Goal: Download file/media

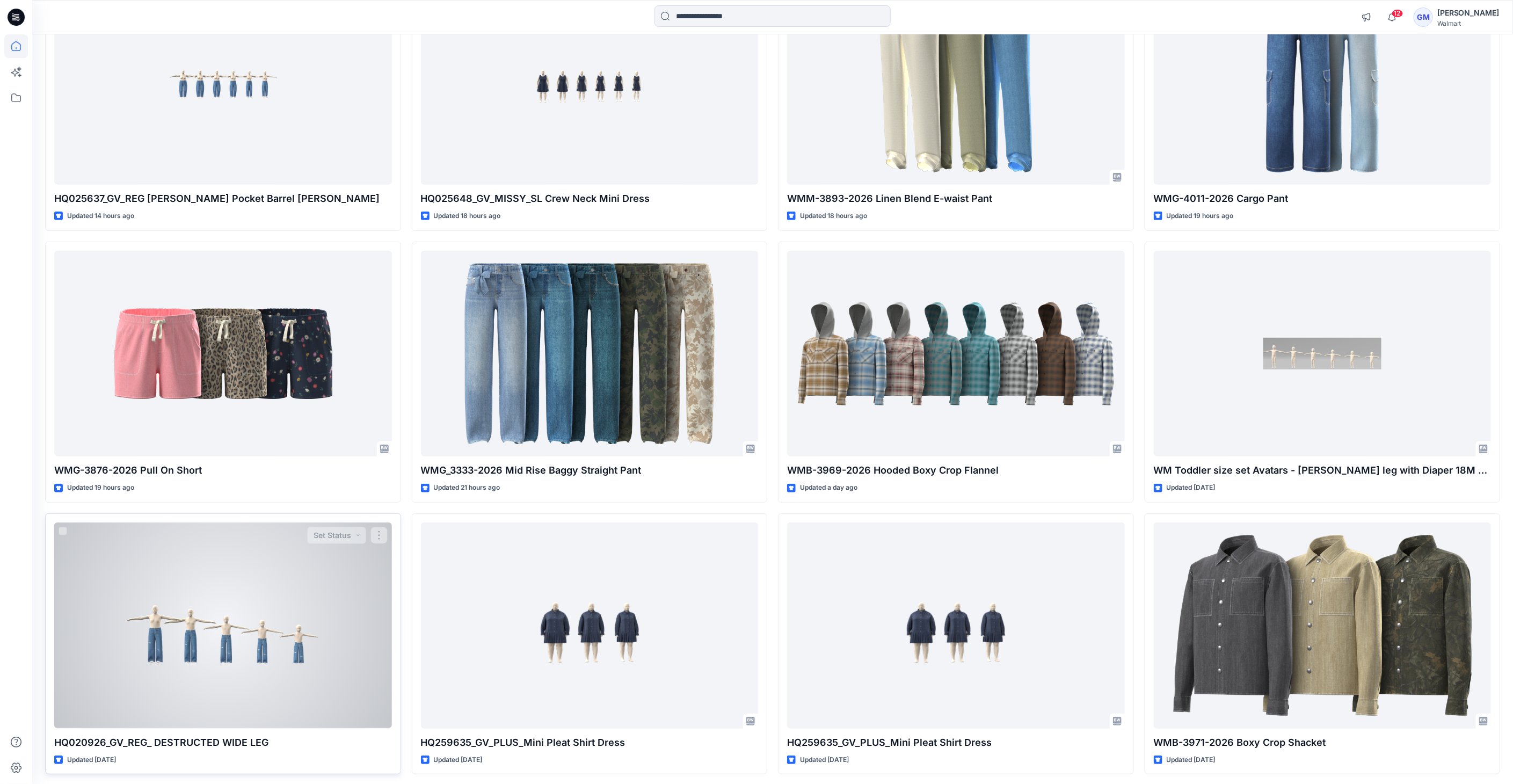
scroll to position [184, 0]
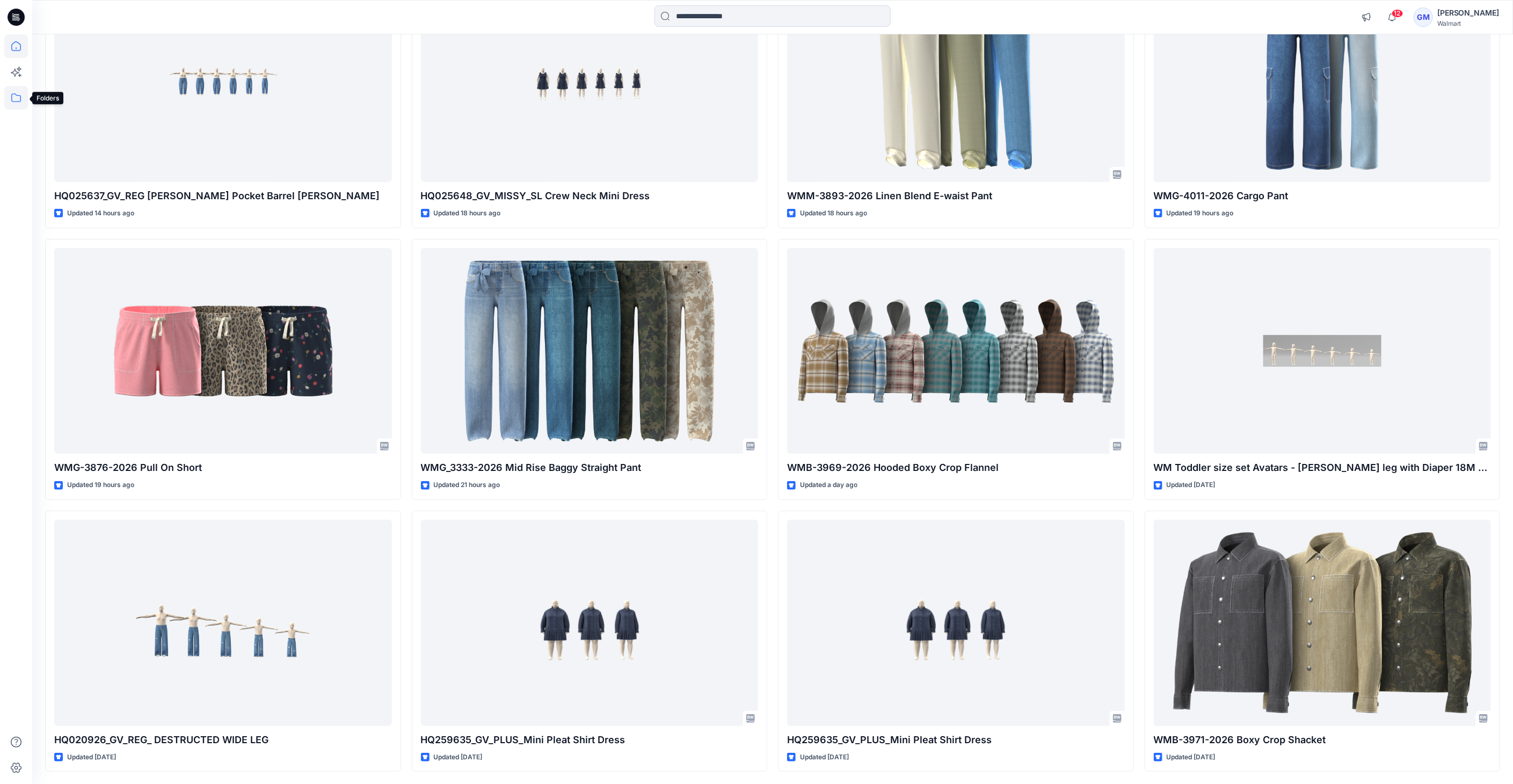
click at [7, 98] on icon at bounding box center [16, 98] width 24 height 24
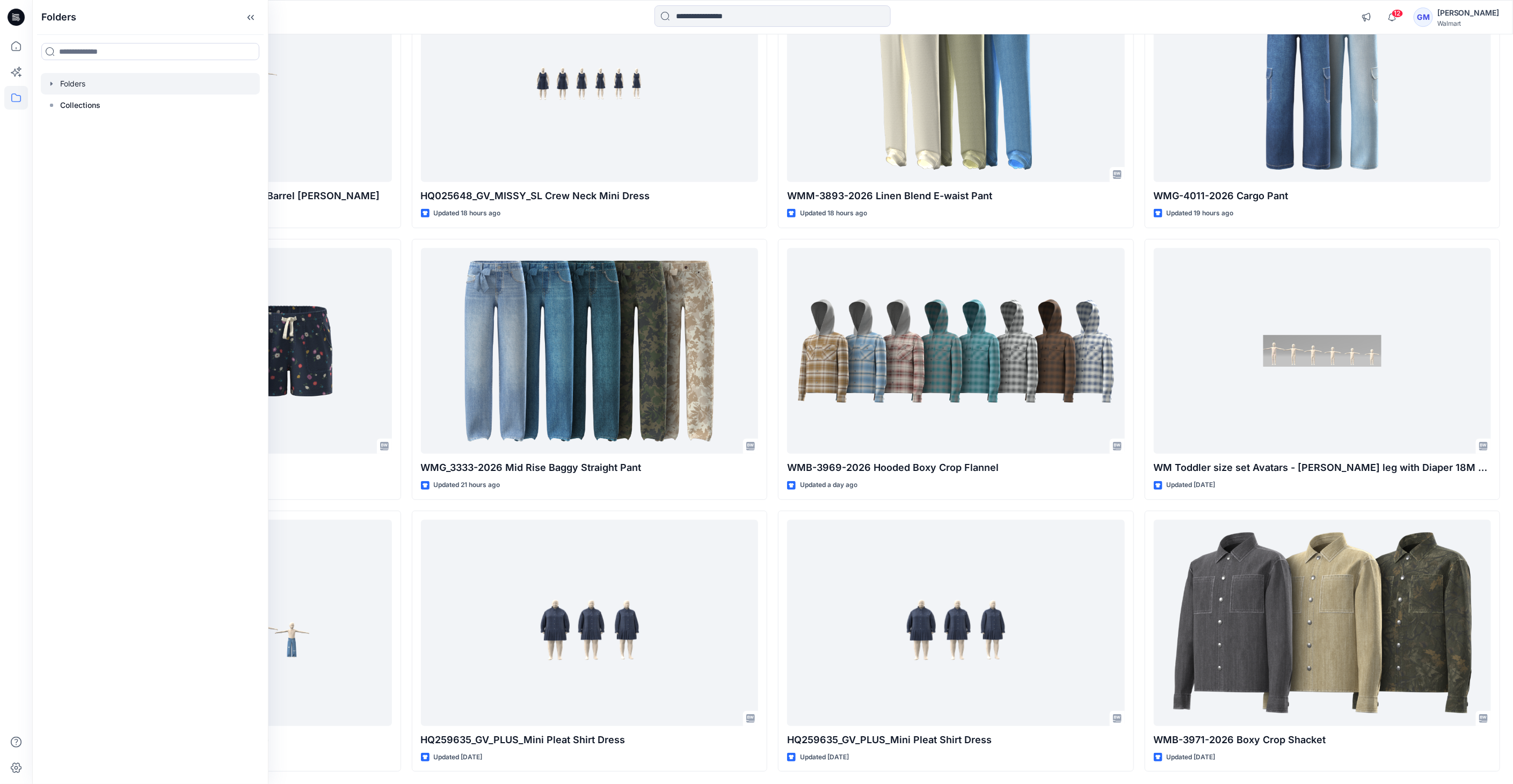
click at [68, 80] on div at bounding box center [150, 84] width 219 height 22
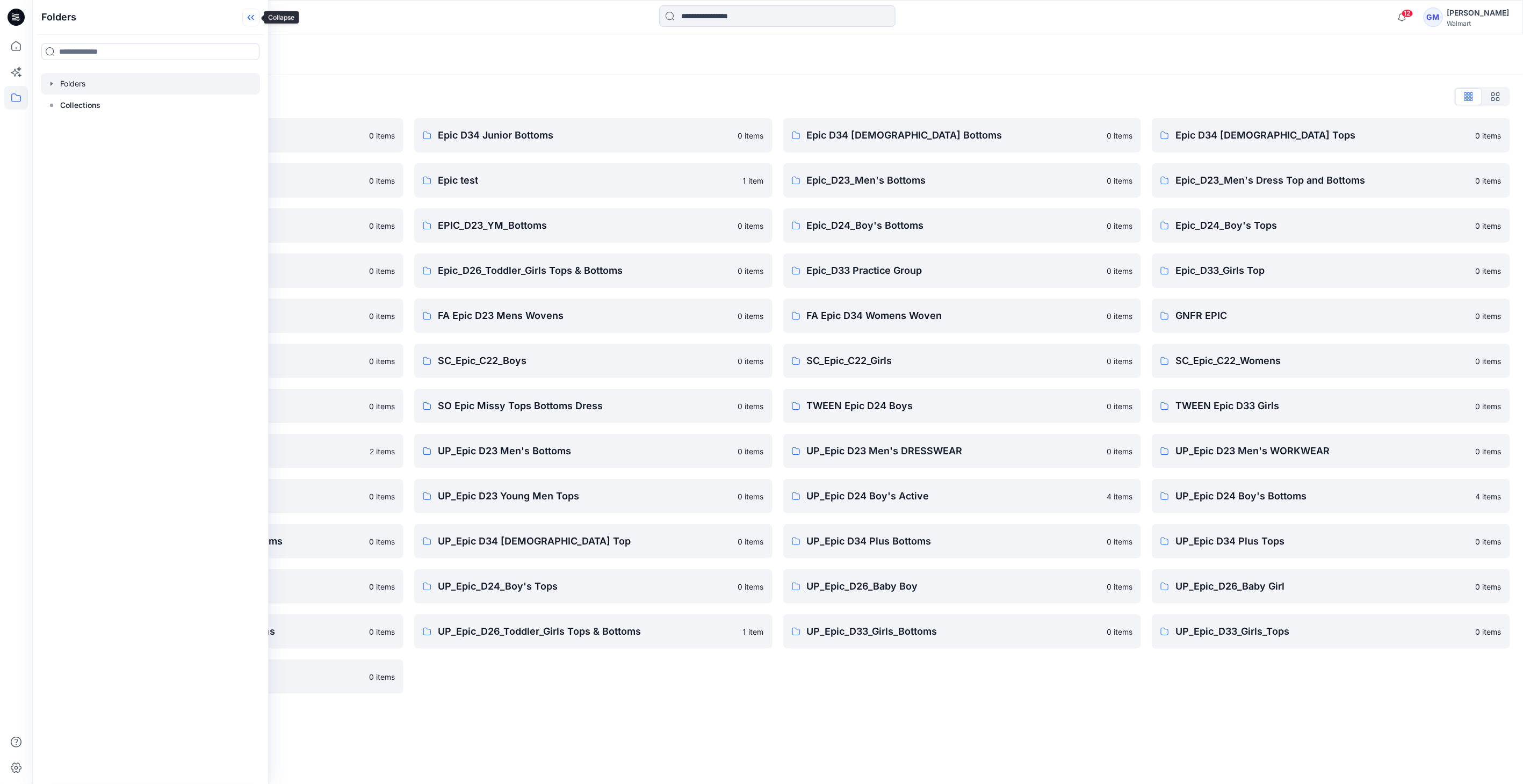
click at [247, 16] on icon at bounding box center [251, 17] width 17 height 17
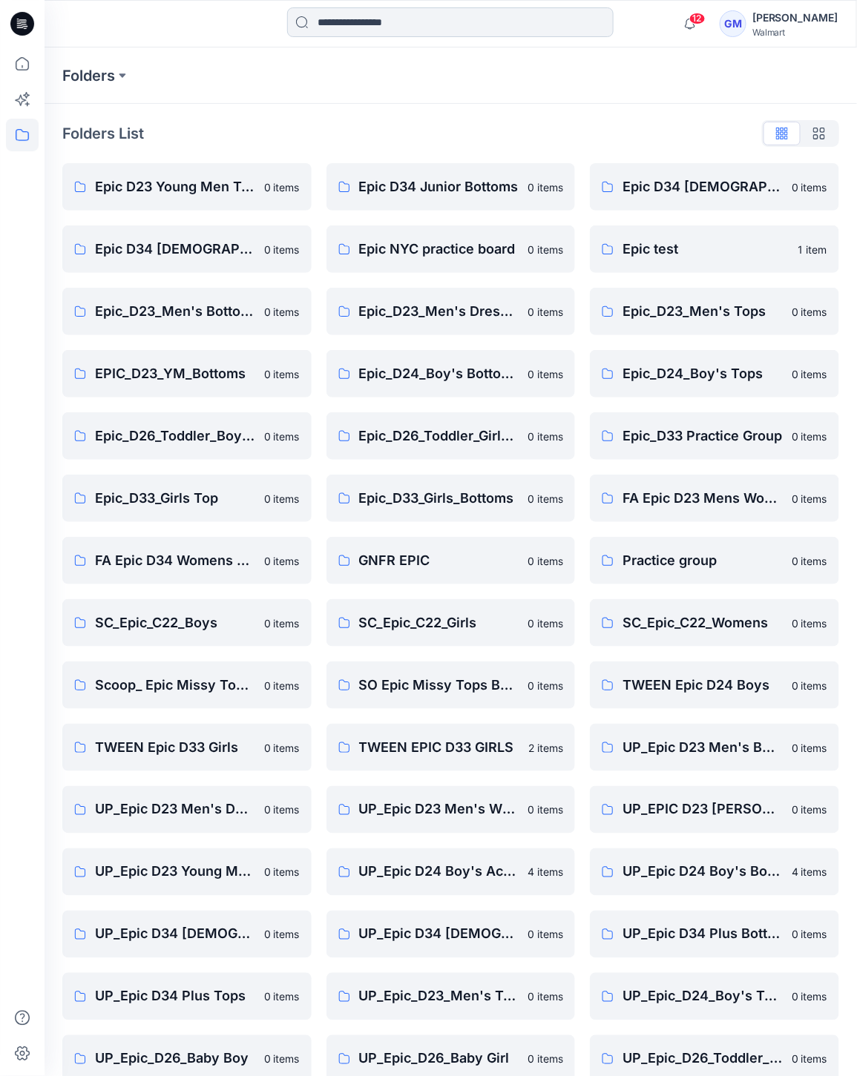
click at [400, 32] on input at bounding box center [450, 22] width 326 height 30
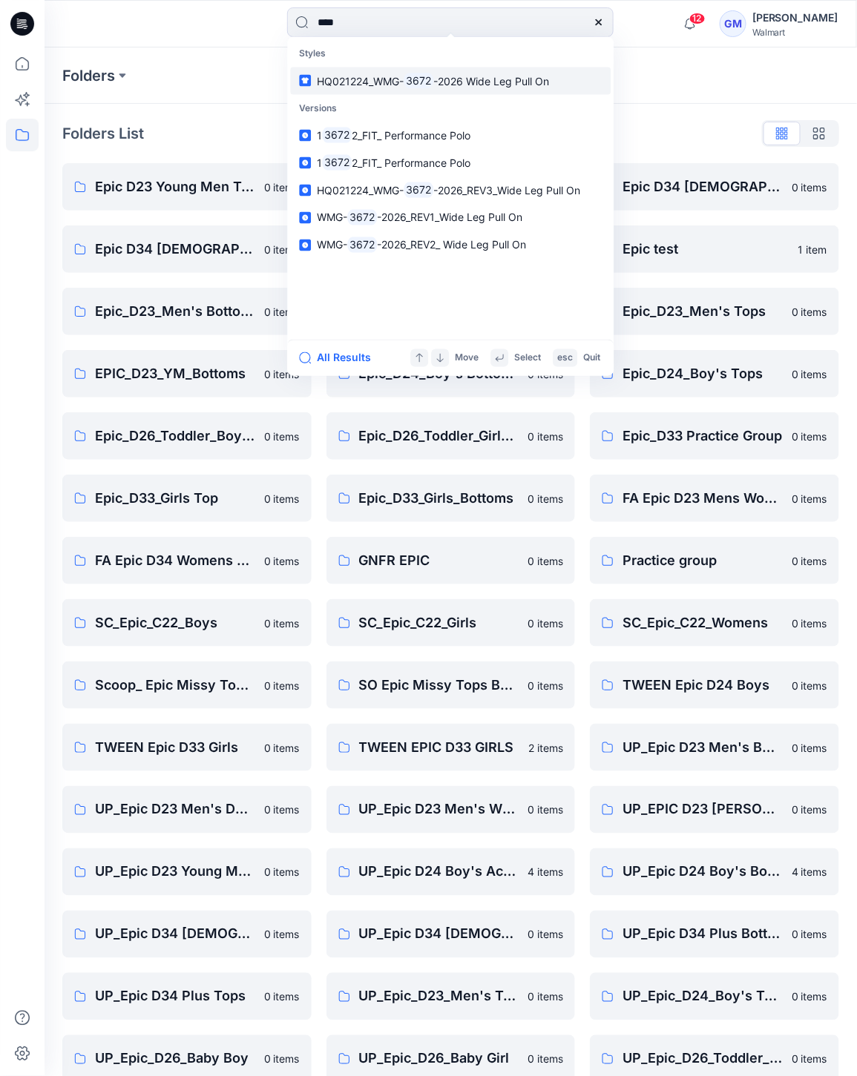
type input "****"
click at [424, 78] on mark "3672" at bounding box center [419, 80] width 30 height 17
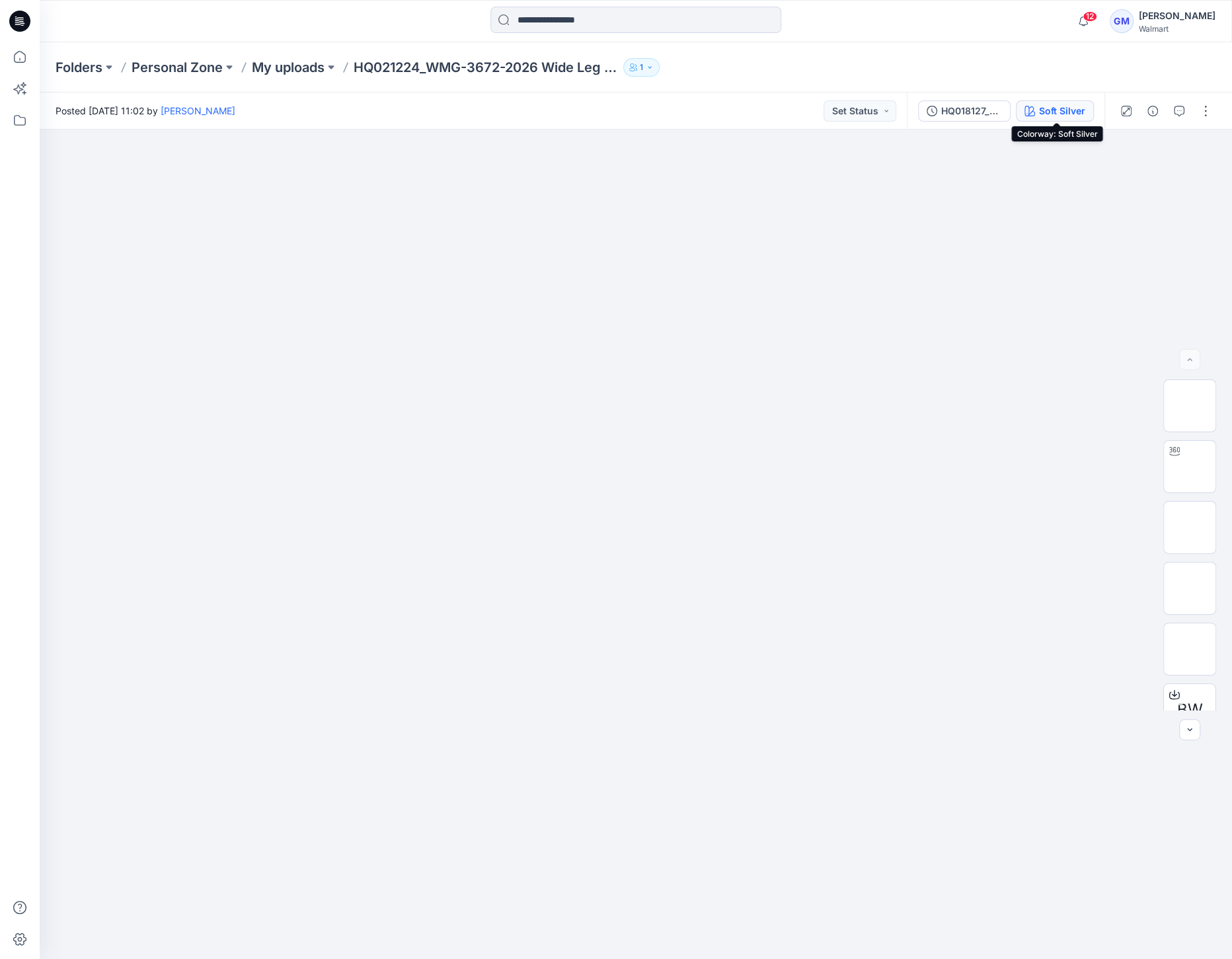
click at [1046, 116] on div "Soft Silver" at bounding box center [1062, 111] width 46 height 14
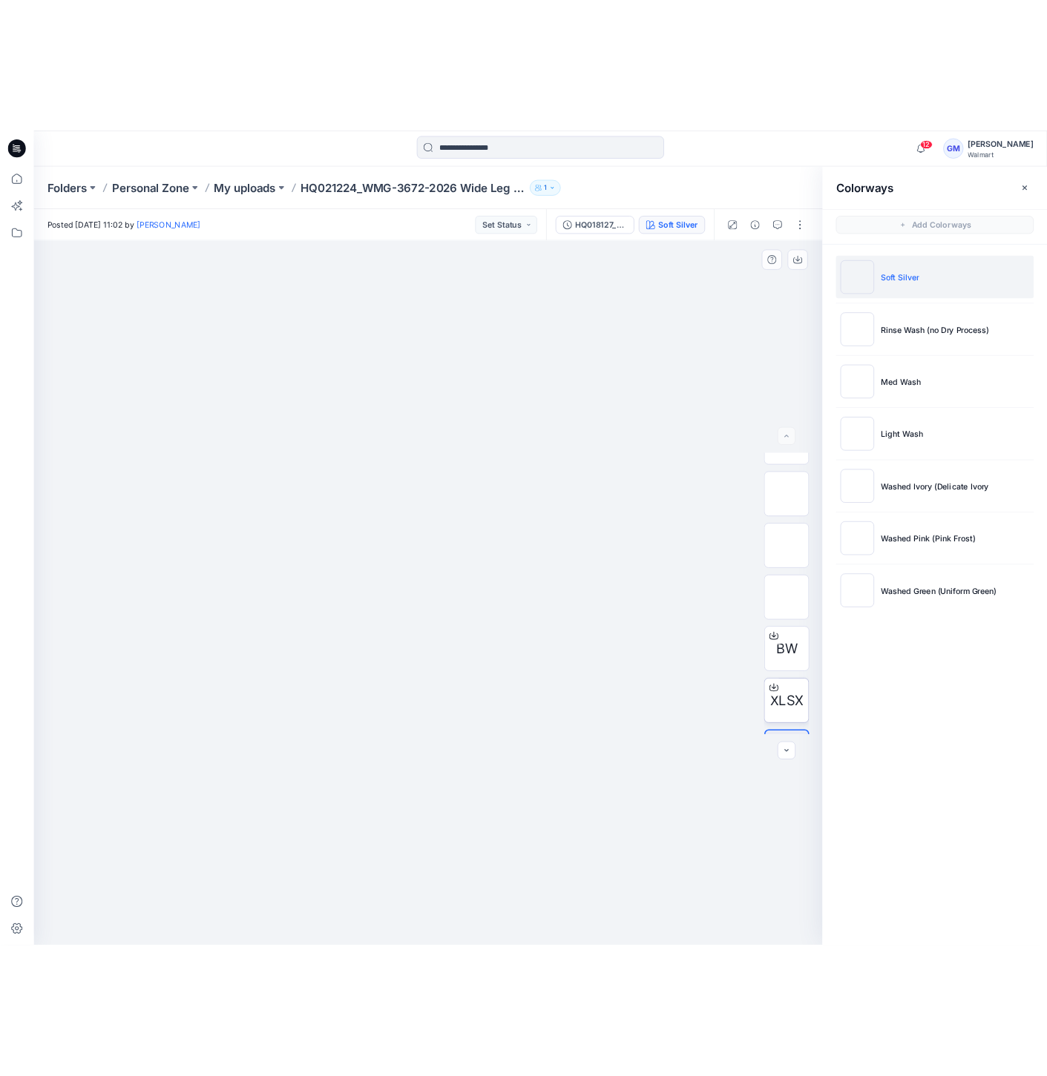
scroll to position [165, 0]
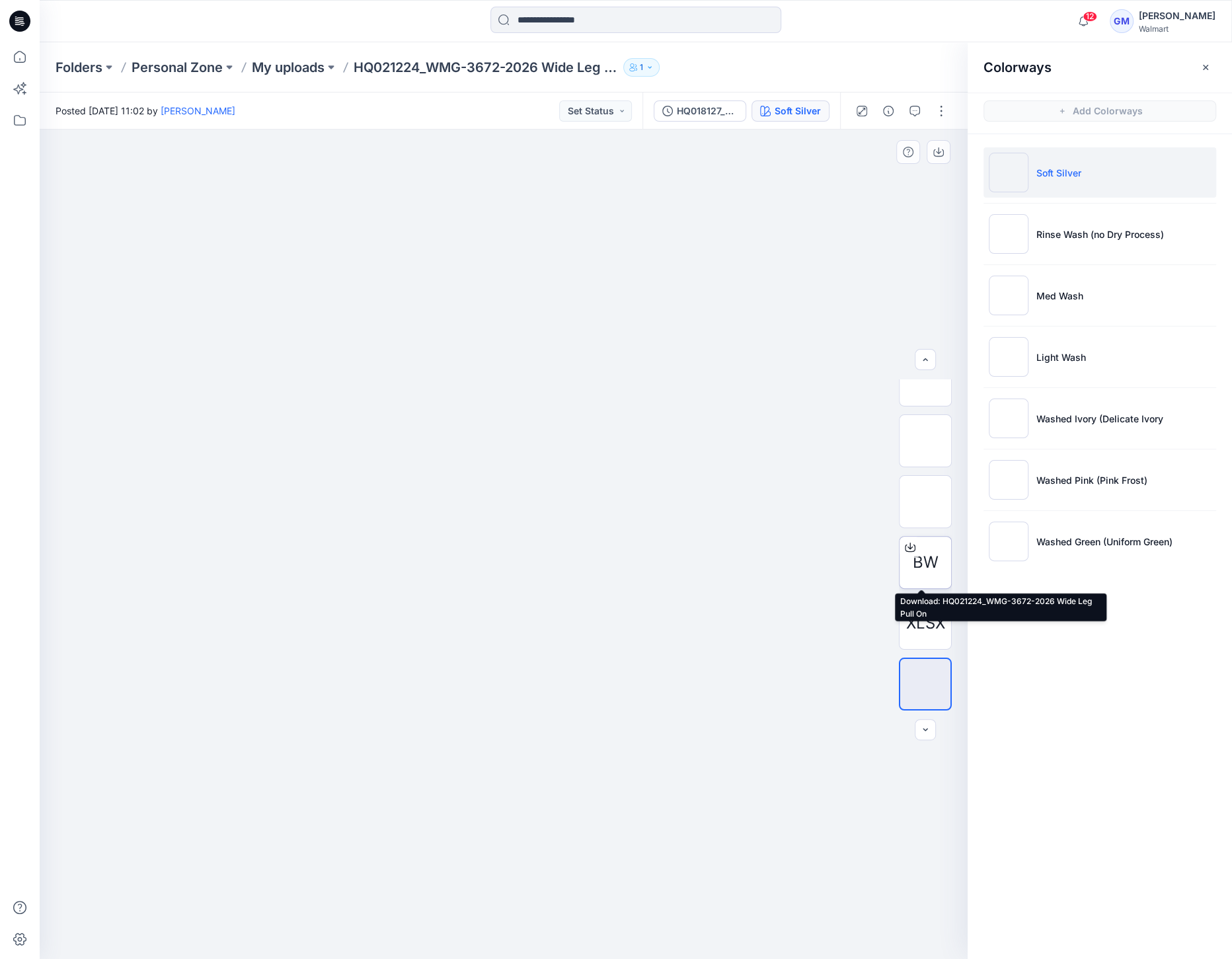
click at [921, 557] on span "BW" at bounding box center [925, 562] width 26 height 24
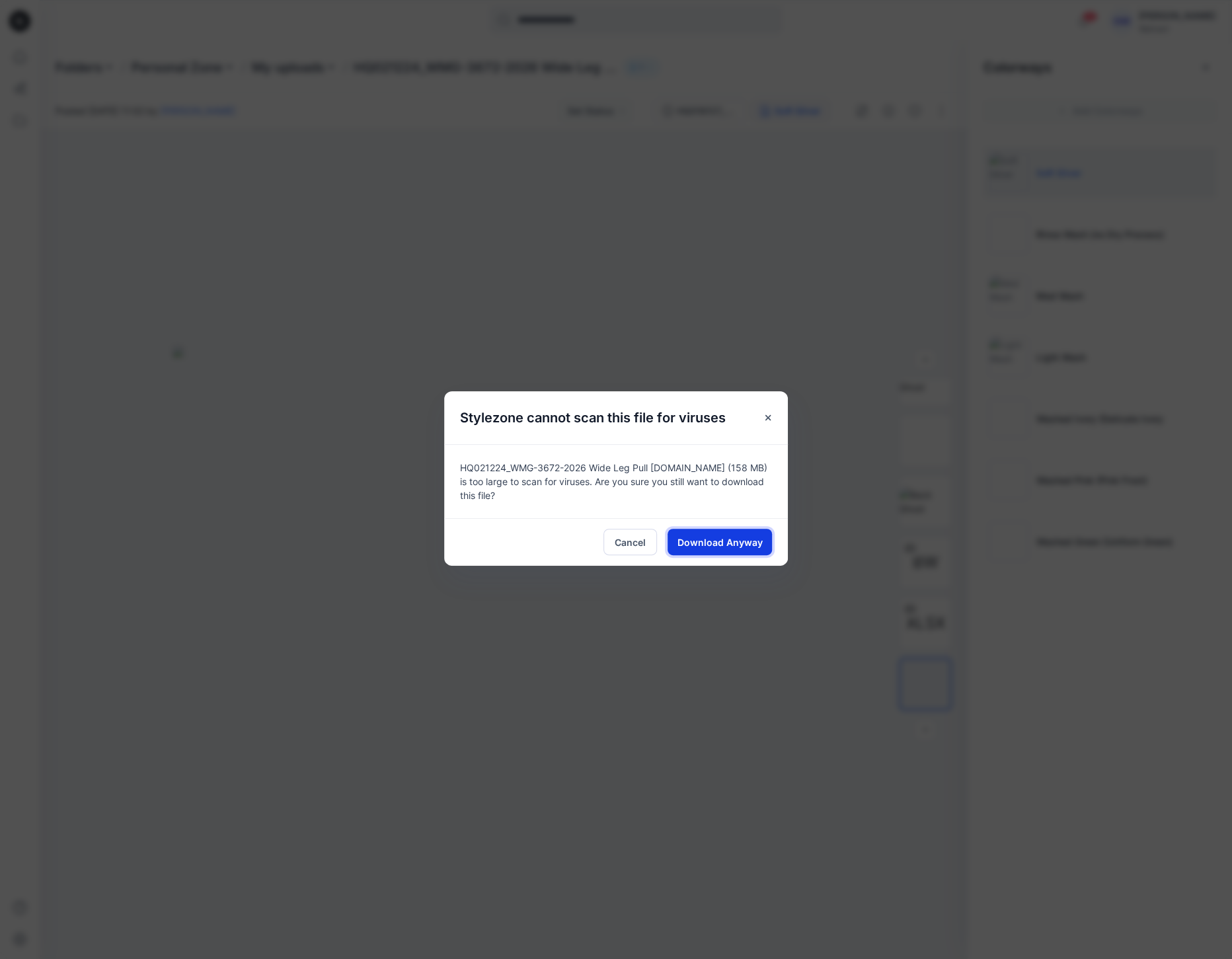
click at [680, 549] on span "Download Anyway" at bounding box center [720, 543] width 86 height 14
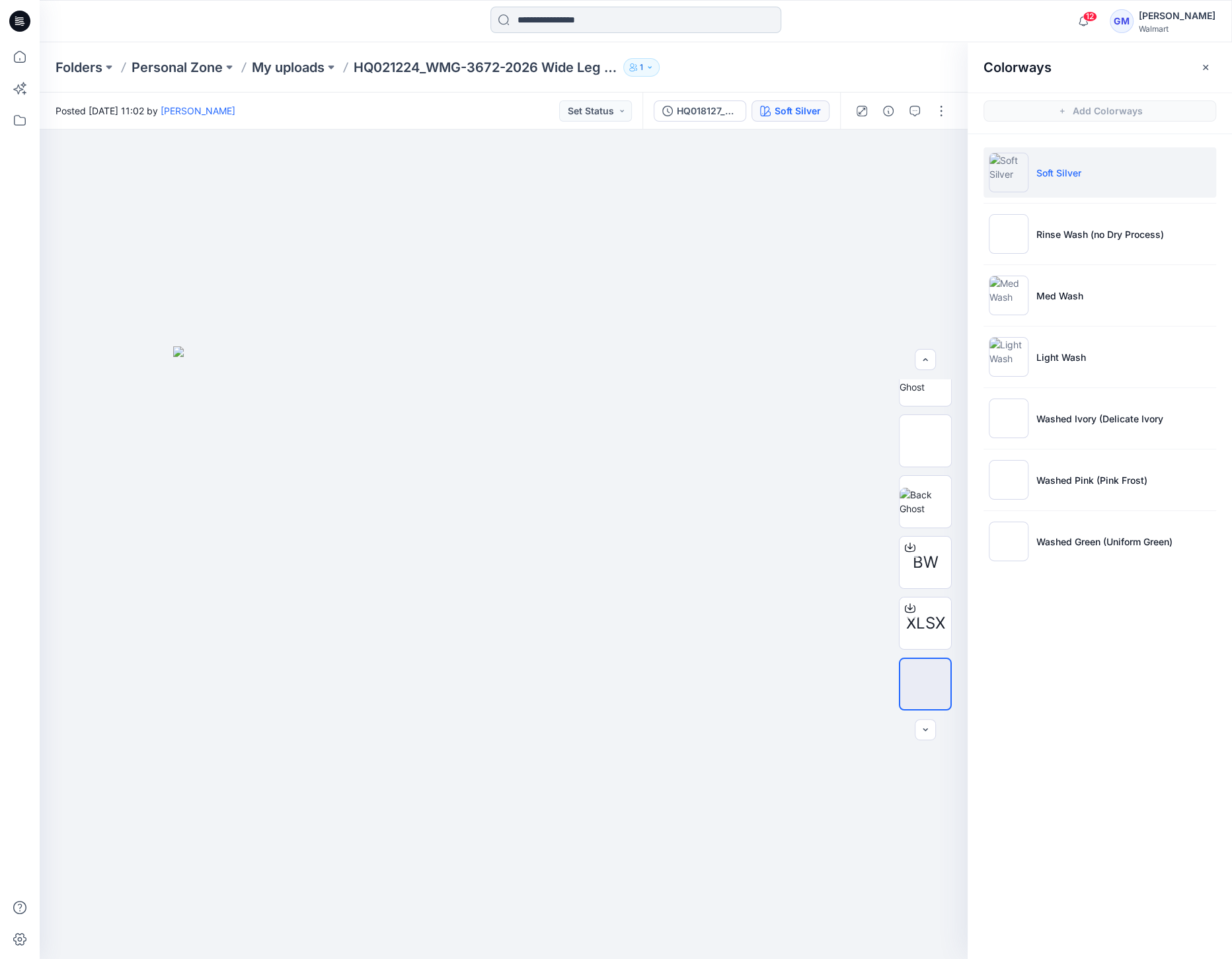
click at [558, 21] on input at bounding box center [635, 20] width 290 height 27
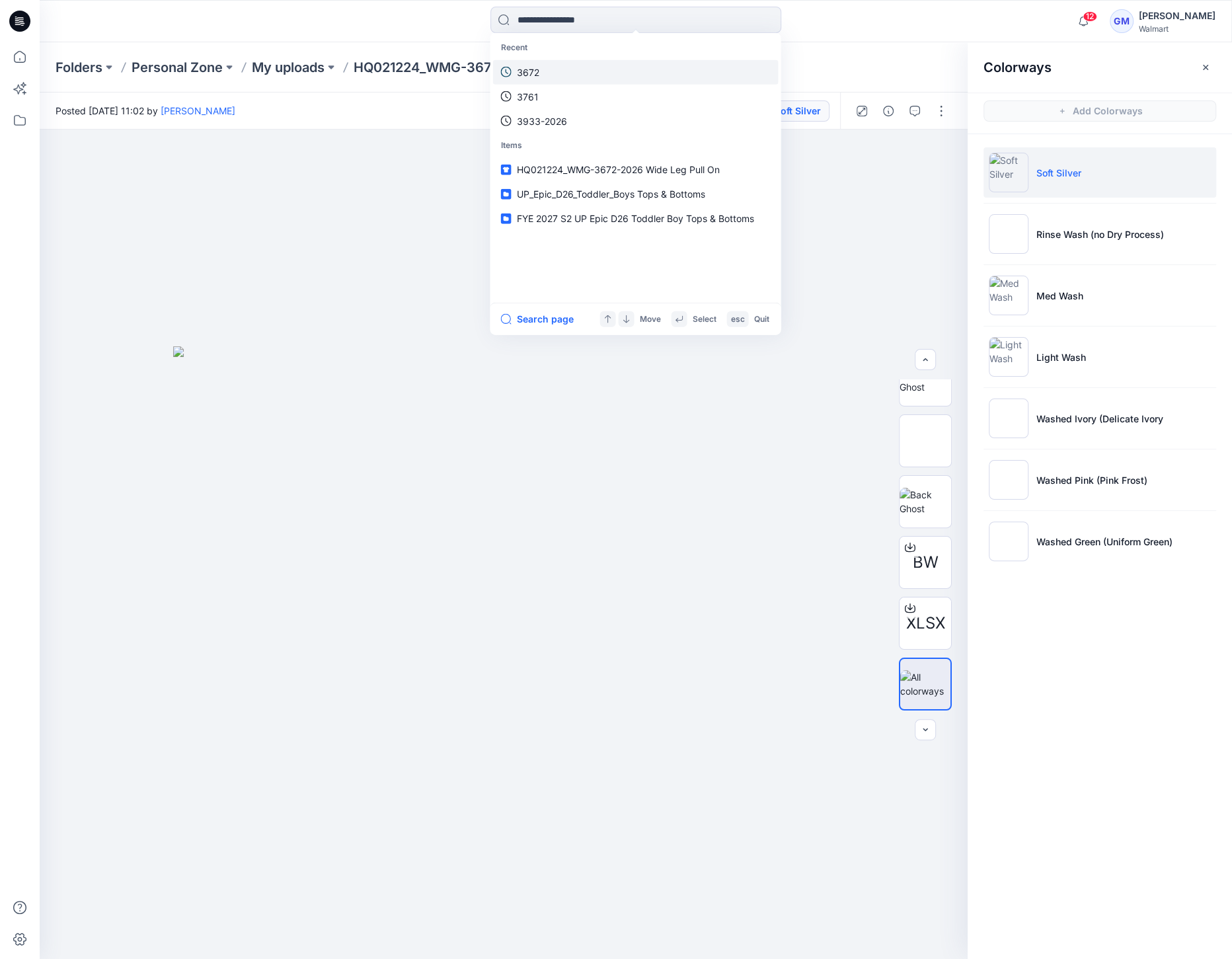
click at [556, 70] on link "3672" at bounding box center [635, 71] width 285 height 24
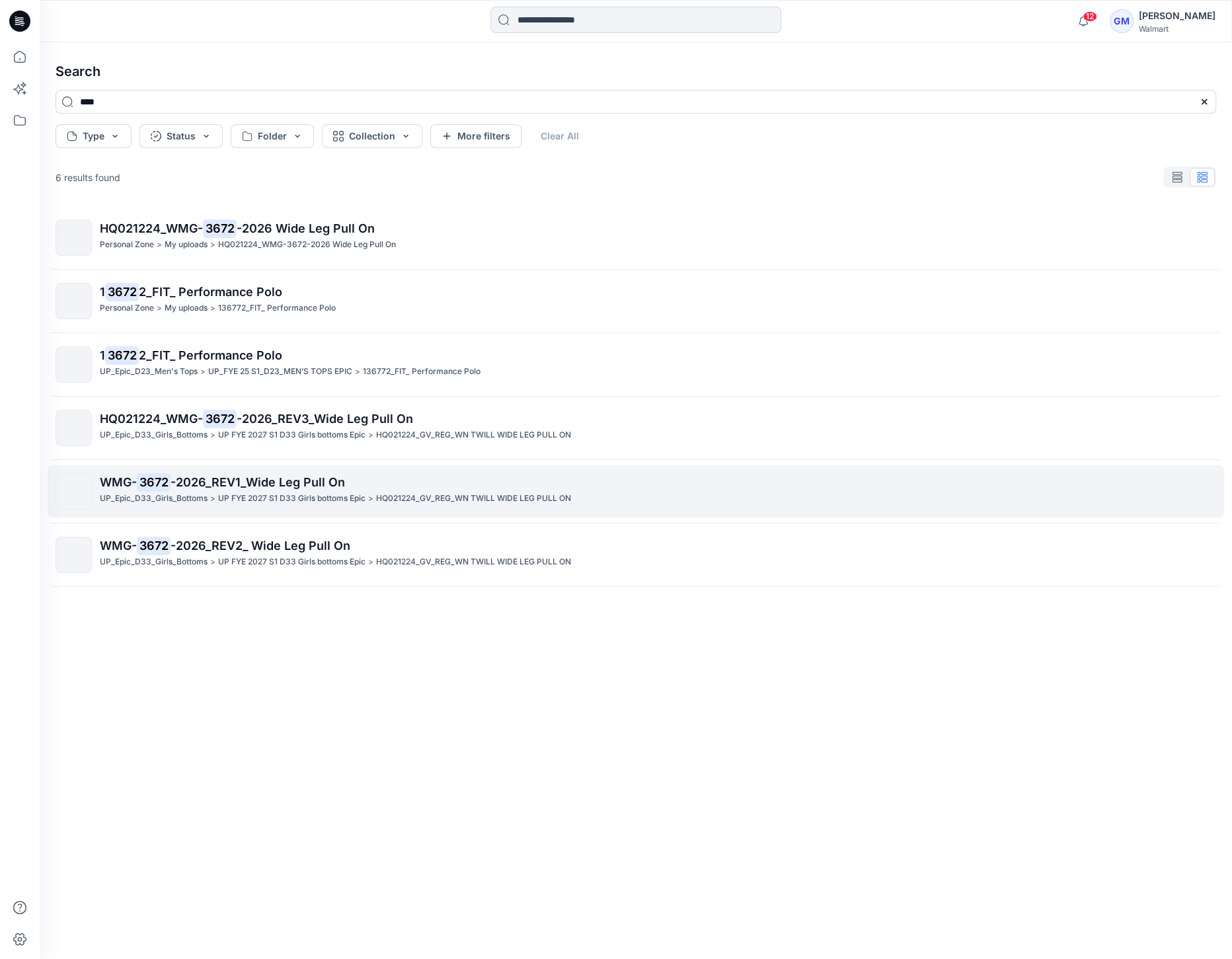
click at [357, 499] on p "UP FYE 2027 S1 D33 Girls bottoms Epic" at bounding box center [291, 499] width 147 height 14
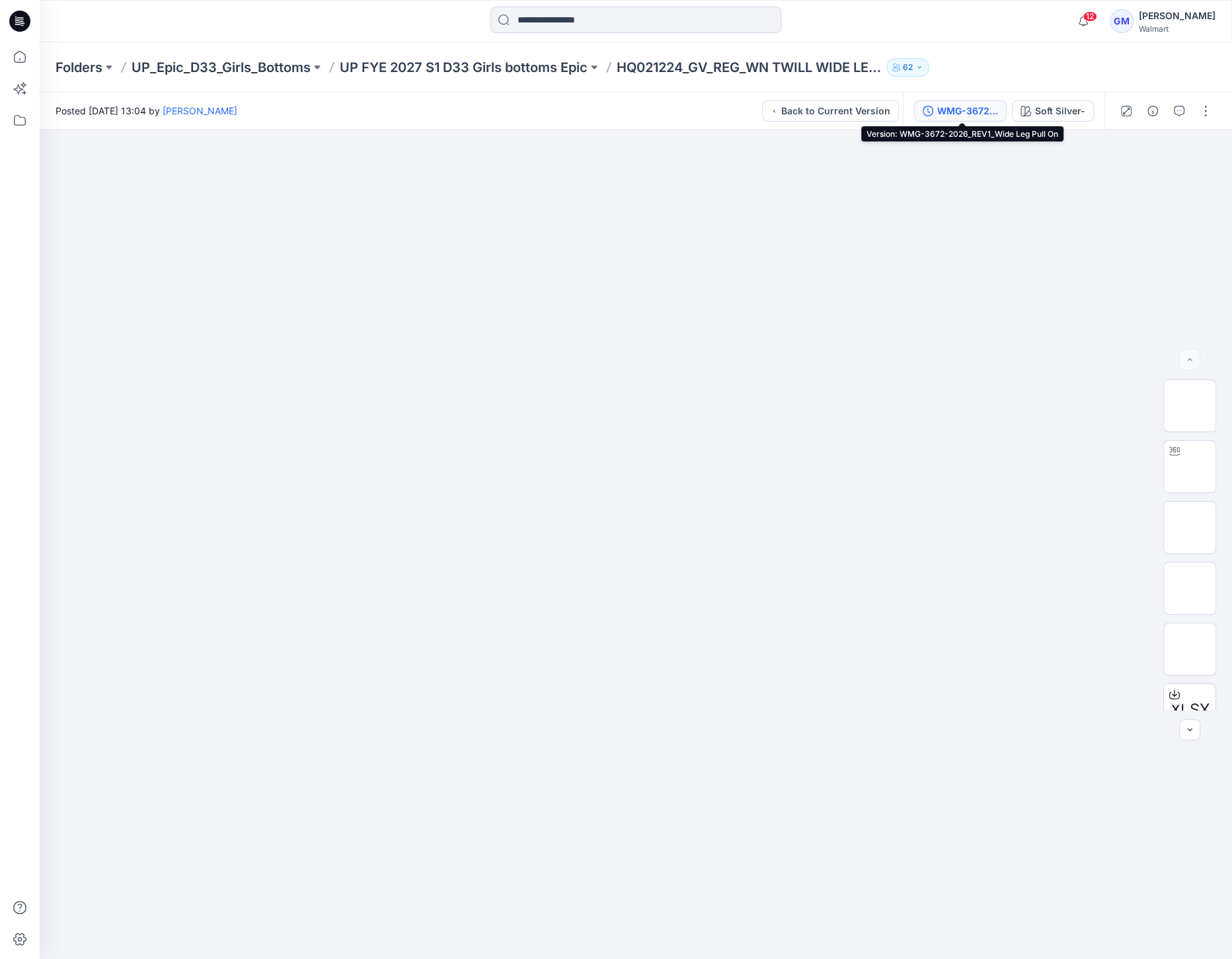
click at [985, 106] on div "WMG-3672-2026_REV1_Wide Leg Pull On" at bounding box center [967, 111] width 61 height 14
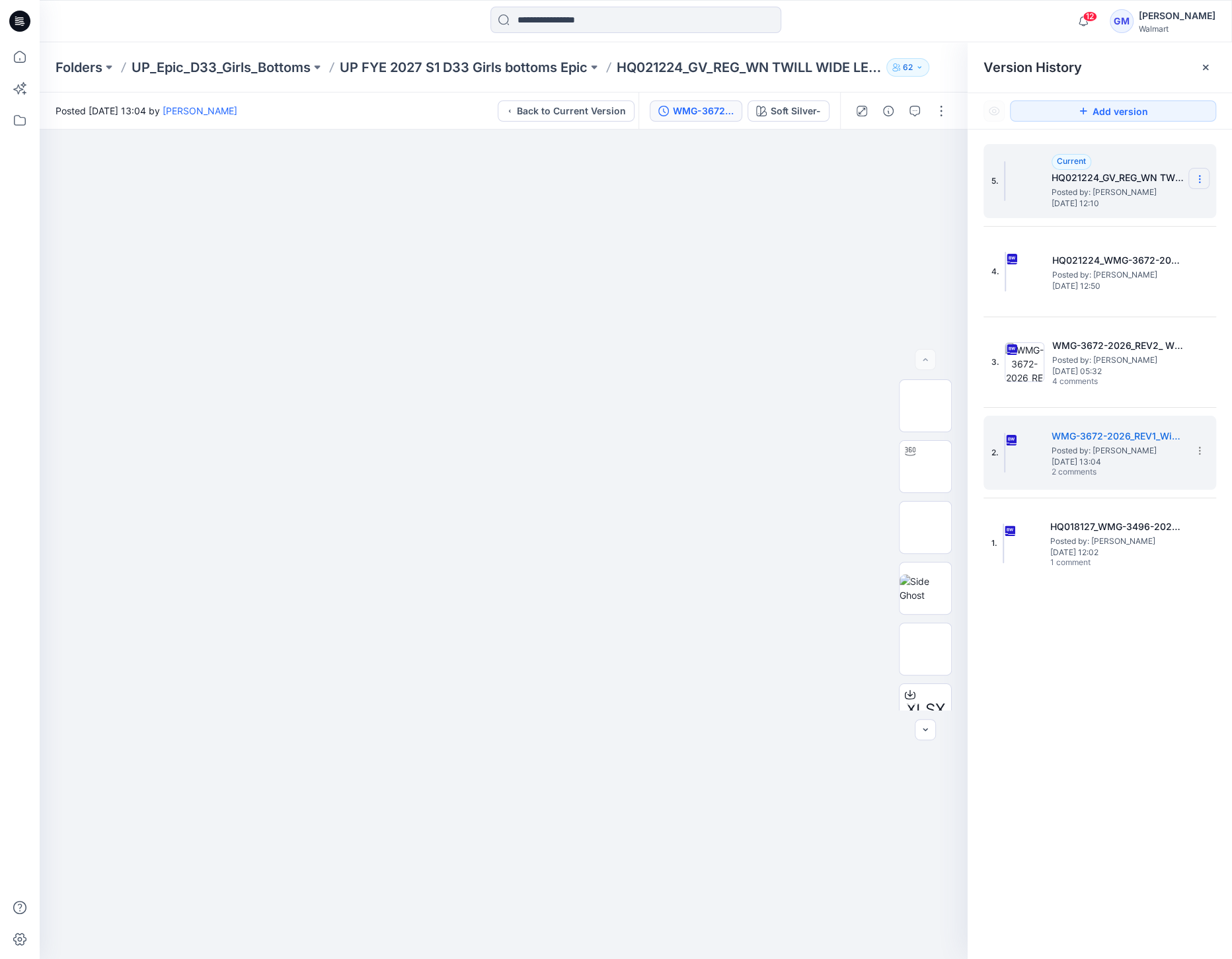
click at [1195, 179] on icon at bounding box center [1199, 179] width 11 height 11
click at [1005, 193] on img at bounding box center [1004, 181] width 1 height 40
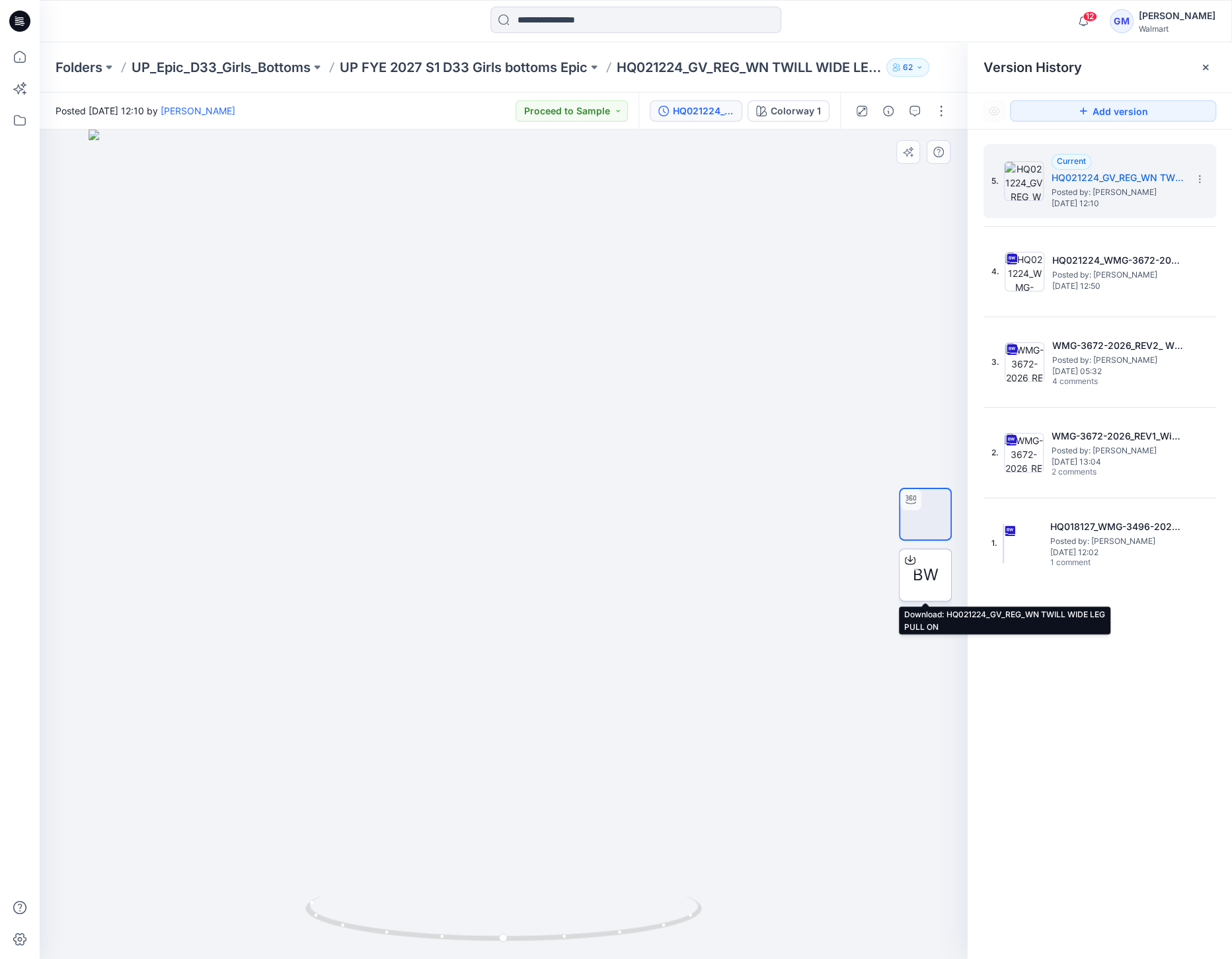
click at [915, 580] on span "BW" at bounding box center [925, 575] width 26 height 24
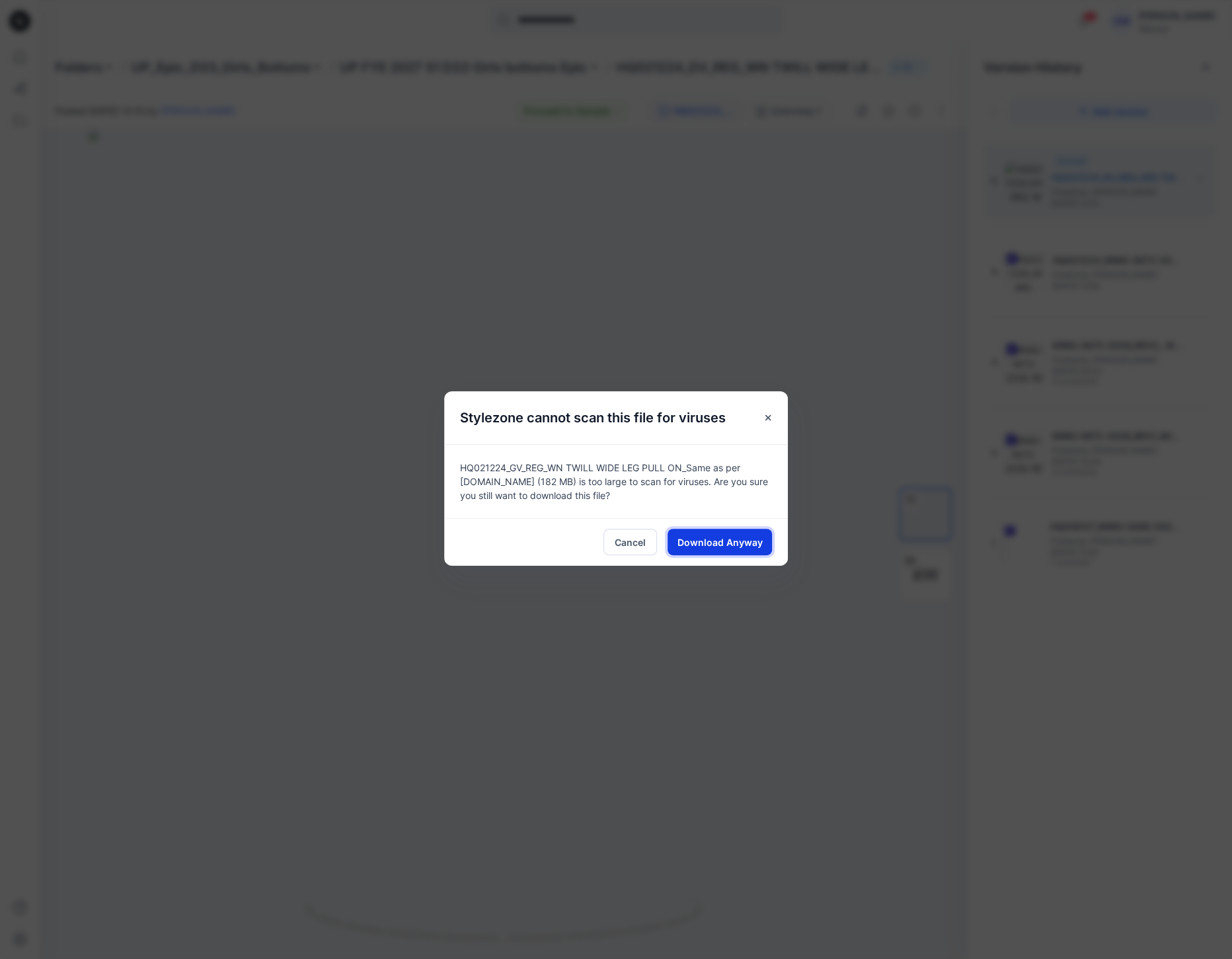
click at [737, 550] on button "Download Anyway" at bounding box center [719, 542] width 104 height 27
